Goal: Task Accomplishment & Management: Manage account settings

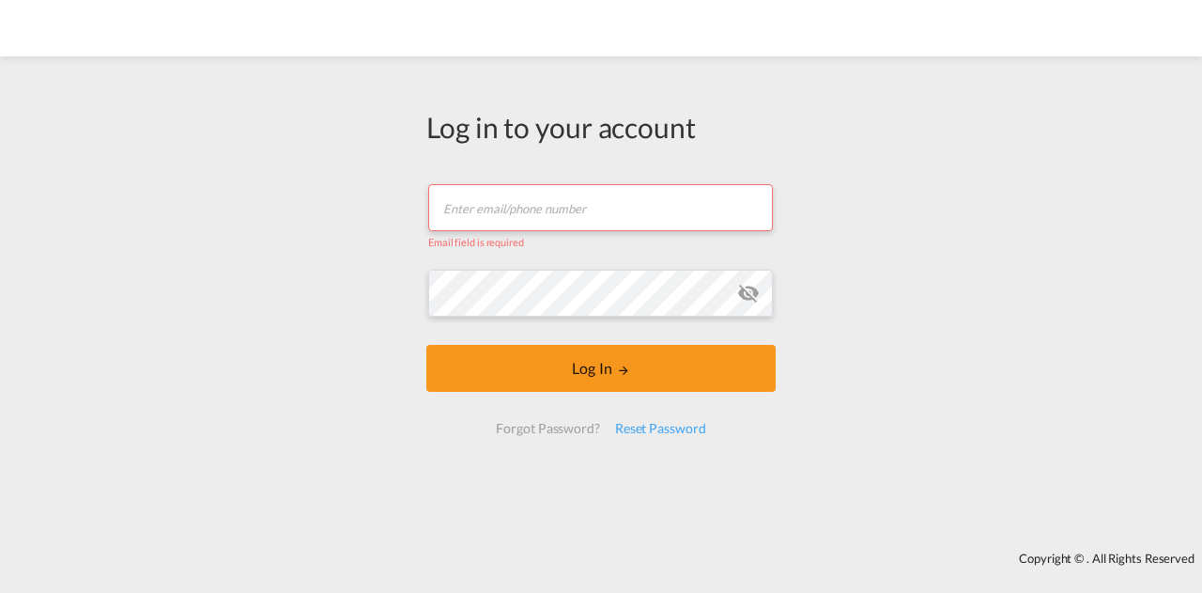
click at [574, 209] on input "text" at bounding box center [600, 207] width 345 height 47
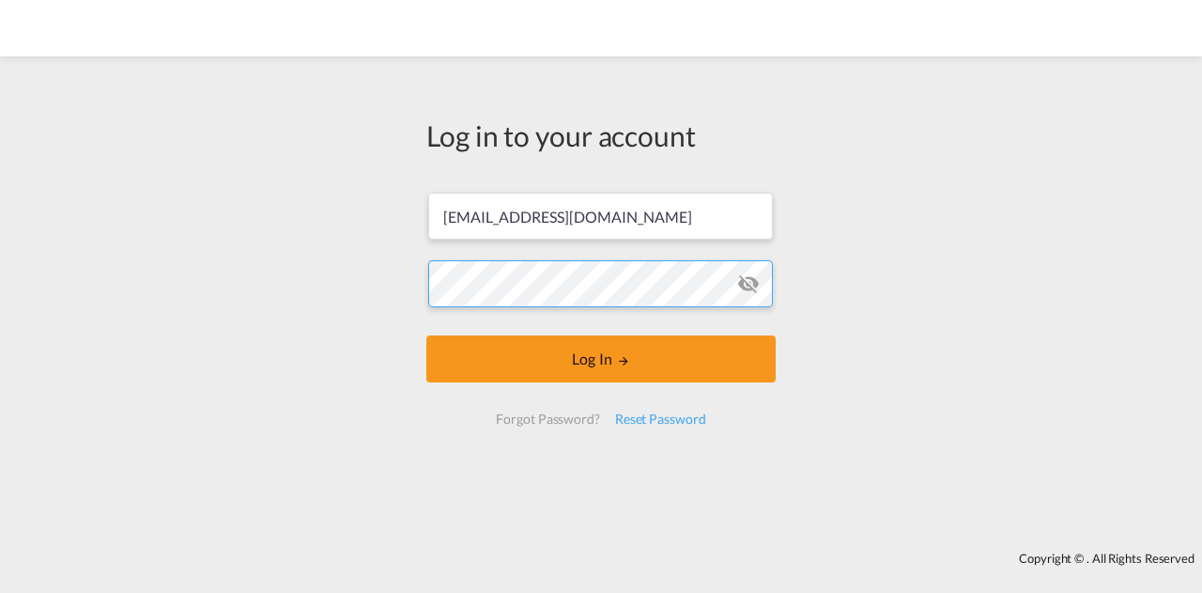
click at [426, 335] on button "Log In" at bounding box center [600, 358] width 349 height 47
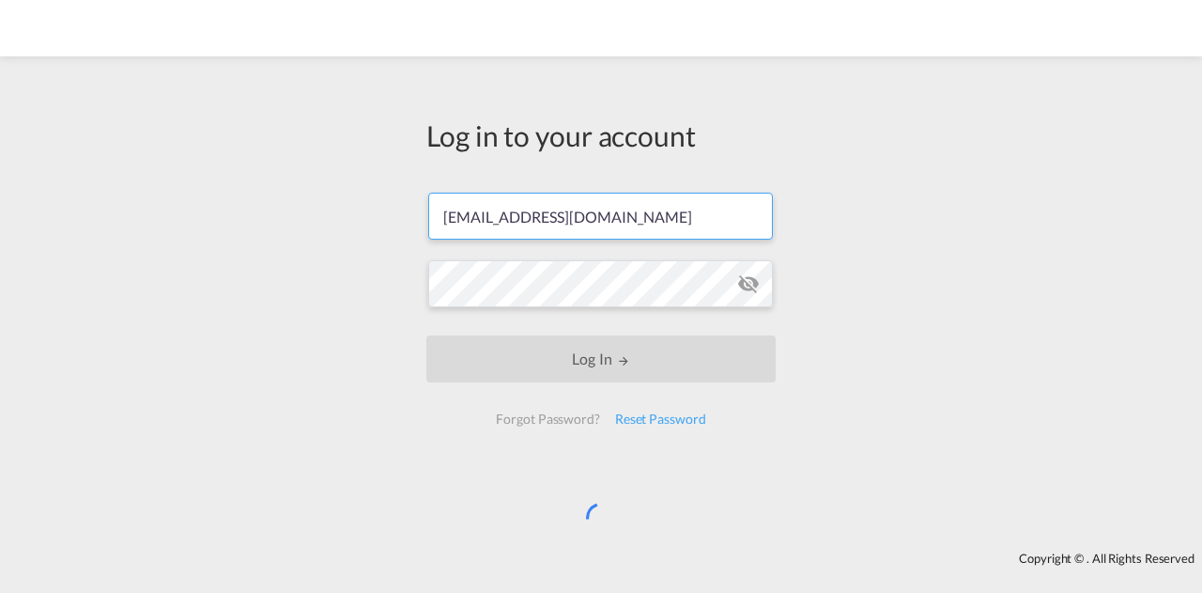
click at [555, 227] on input "[EMAIL_ADDRESS][DOMAIN_NAME]" at bounding box center [600, 215] width 345 height 47
drag, startPoint x: 622, startPoint y: 221, endPoint x: 425, endPoint y: 232, distance: 196.6
click at [425, 232] on div "Log in to your account [EMAIL_ADDRESS][DOMAIN_NAME] Log In Forgot Password? Res…" at bounding box center [600, 279] width 377 height 427
paste input "[PERSON_NAME]@broekmanlogistic"
click at [629, 216] on input "[PERSON_NAME][EMAIL_ADDRESS][DOMAIN_NAME]" at bounding box center [600, 215] width 345 height 47
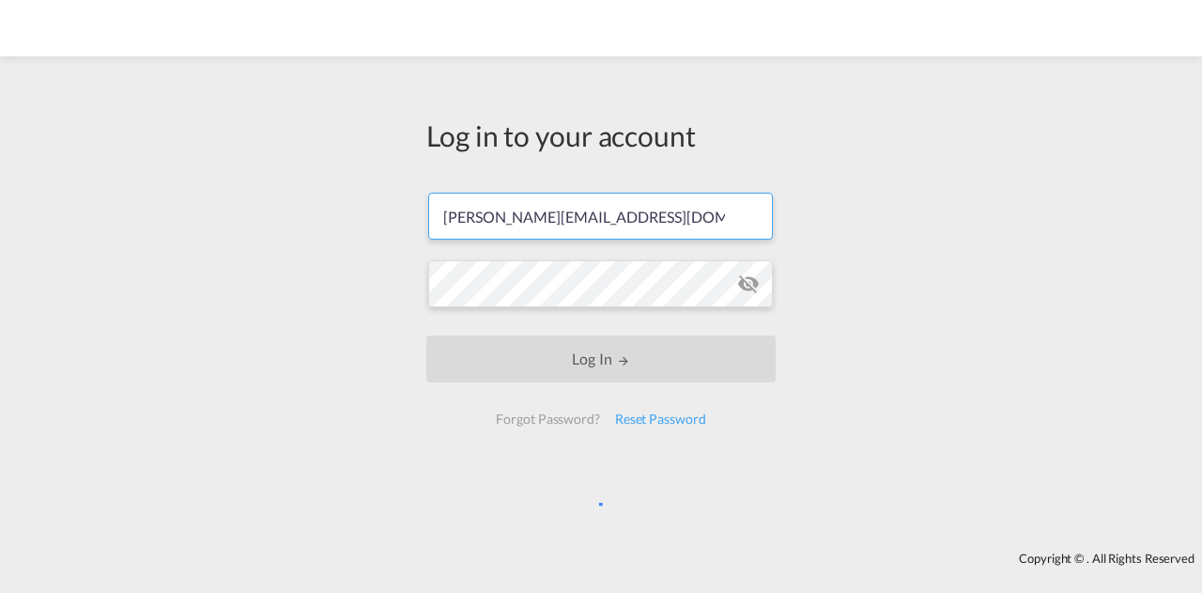
type input "[PERSON_NAME][EMAIL_ADDRESS][DOMAIN_NAME]"
click at [659, 408] on form "[PERSON_NAME][EMAIL_ADDRESS][DOMAIN_NAME] Log In Forgot Password? Reset Password" at bounding box center [600, 308] width 349 height 269
click at [316, 304] on div "Log in to your account [PERSON_NAME][EMAIL_ADDRESS][DOMAIN_NAME] Log In Forgot …" at bounding box center [601, 304] width 1202 height 476
click at [808, 285] on div "Log in to your account [PERSON_NAME][EMAIL_ADDRESS][DOMAIN_NAME] Log In Forgot …" at bounding box center [601, 304] width 1202 height 476
click at [701, 214] on input "[PERSON_NAME][EMAIL_ADDRESS][DOMAIN_NAME]" at bounding box center [600, 215] width 345 height 47
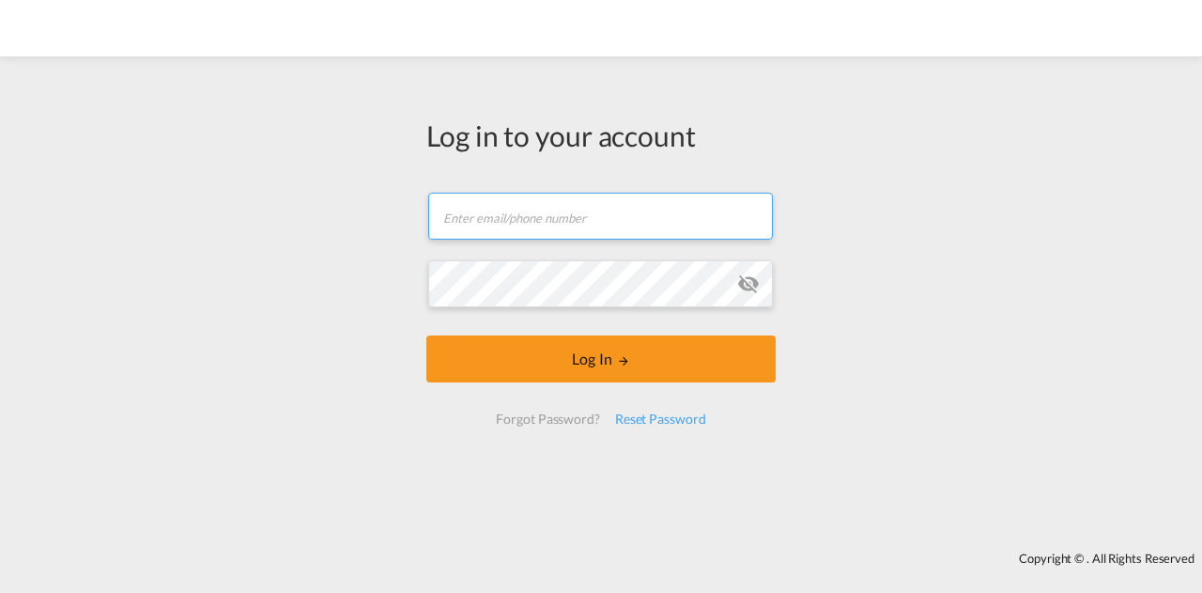
click at [570, 215] on input "text" at bounding box center [600, 215] width 345 height 47
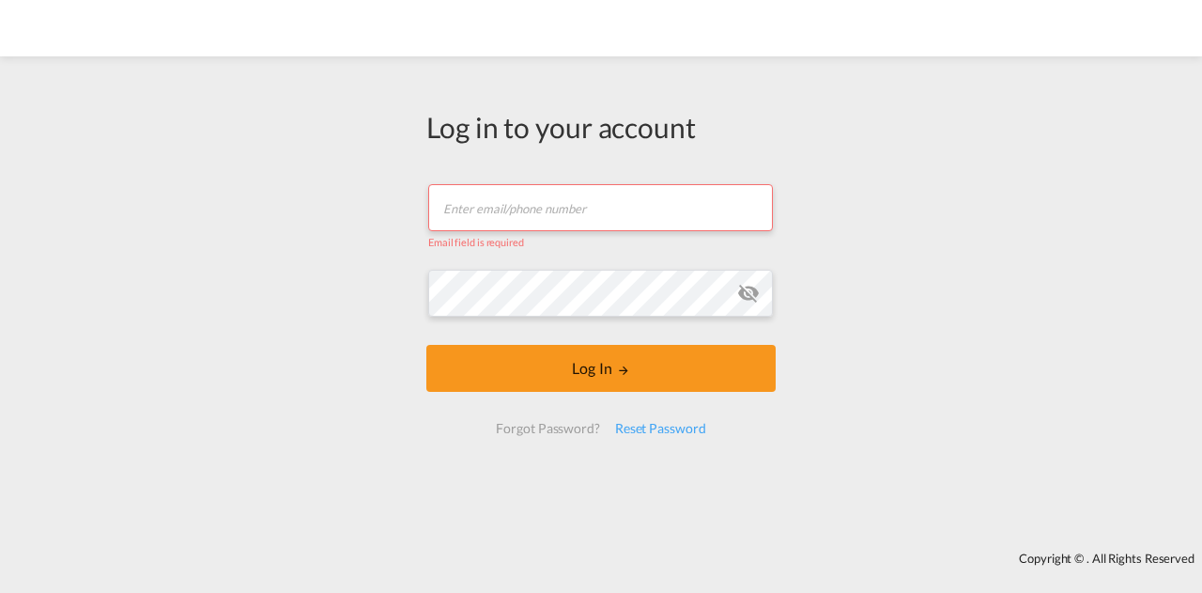
click at [546, 194] on input "text" at bounding box center [600, 207] width 345 height 47
type input "m"
click at [545, 200] on input "text" at bounding box center [600, 207] width 345 height 47
paste input "[PERSON_NAME][EMAIL_ADDRESS][DOMAIN_NAME]"
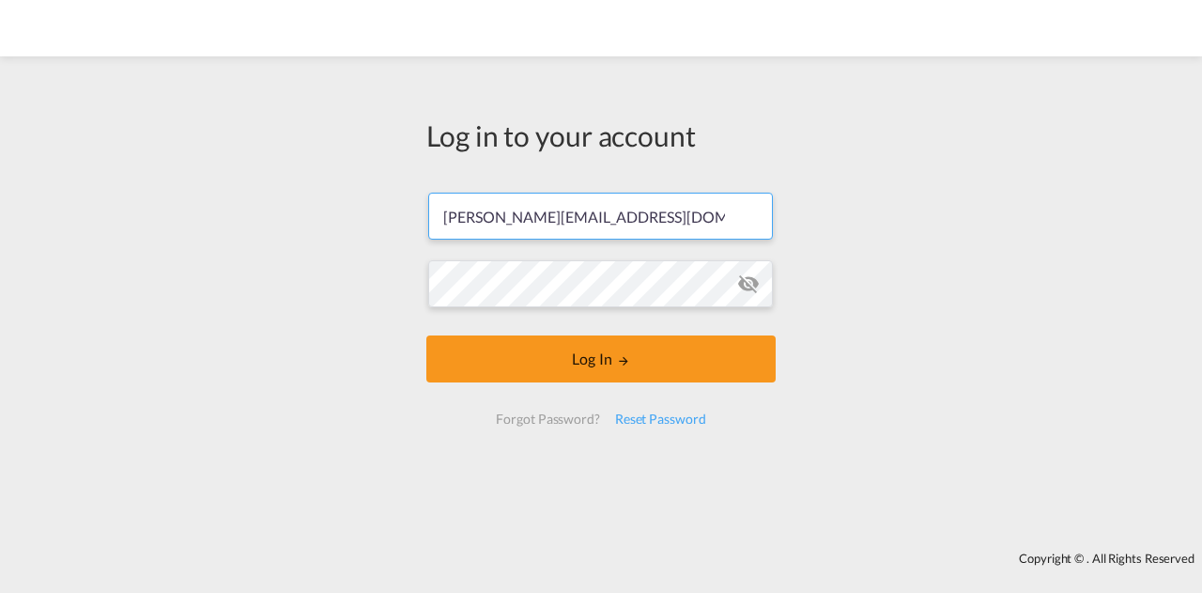
type input "[PERSON_NAME][EMAIL_ADDRESS][DOMAIN_NAME]"
click at [426, 335] on button "Log In" at bounding box center [600, 358] width 349 height 47
